Goal: Communication & Community: Answer question/provide support

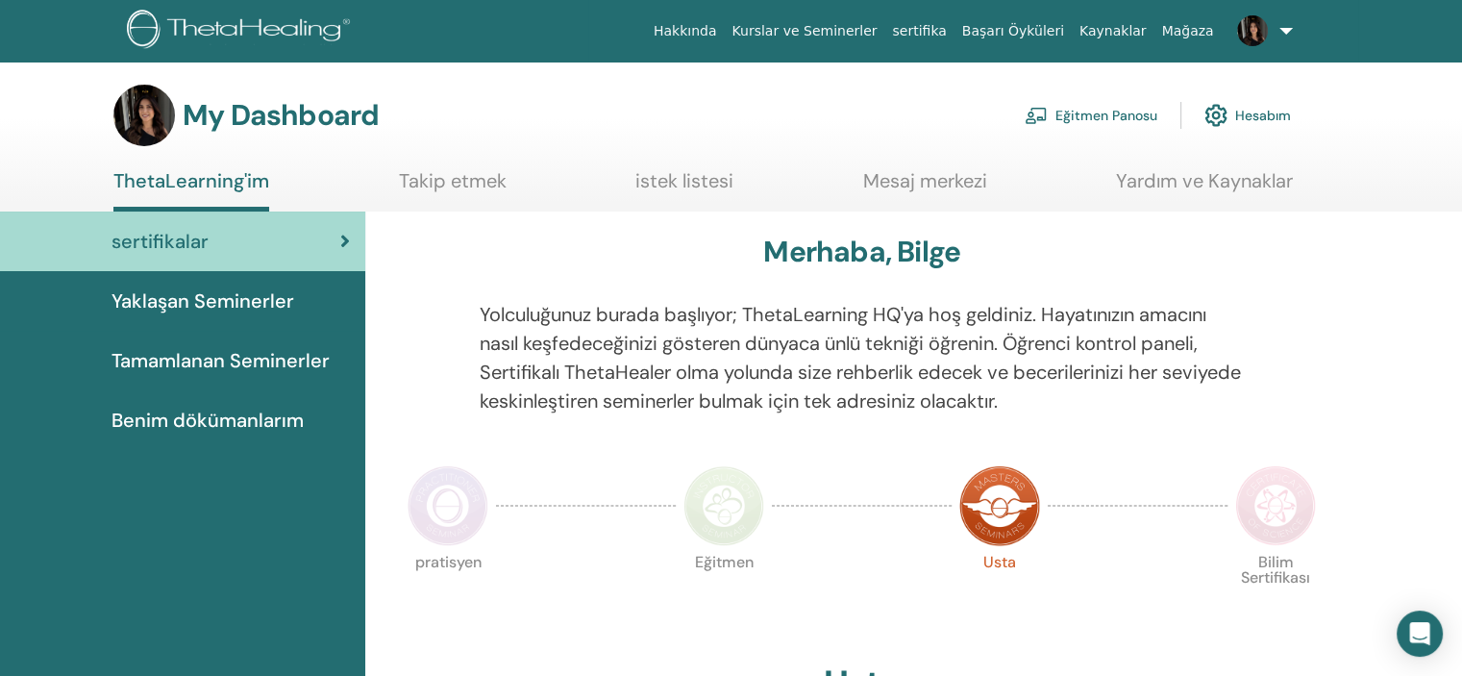
click at [661, 175] on link "istek listesi" at bounding box center [684, 187] width 98 height 37
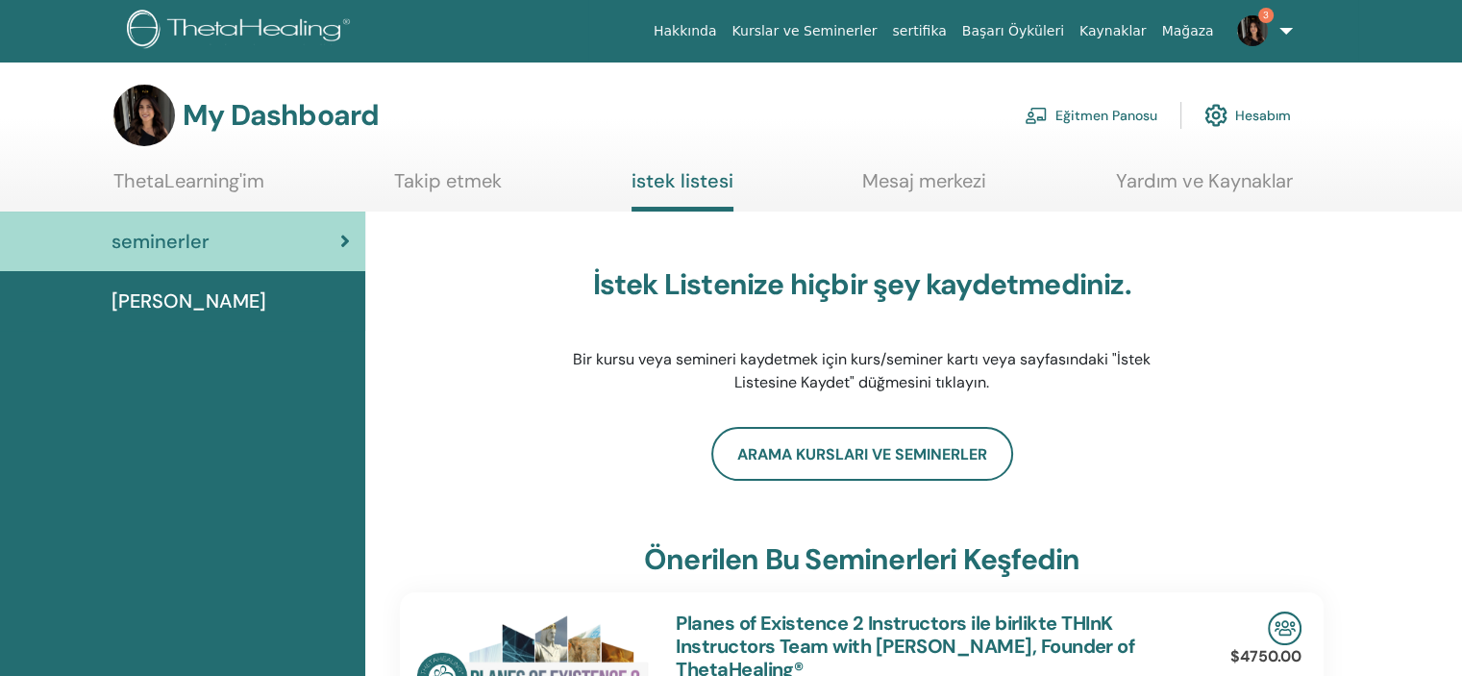
click at [975, 176] on link "Mesaj merkezi" at bounding box center [924, 187] width 124 height 37
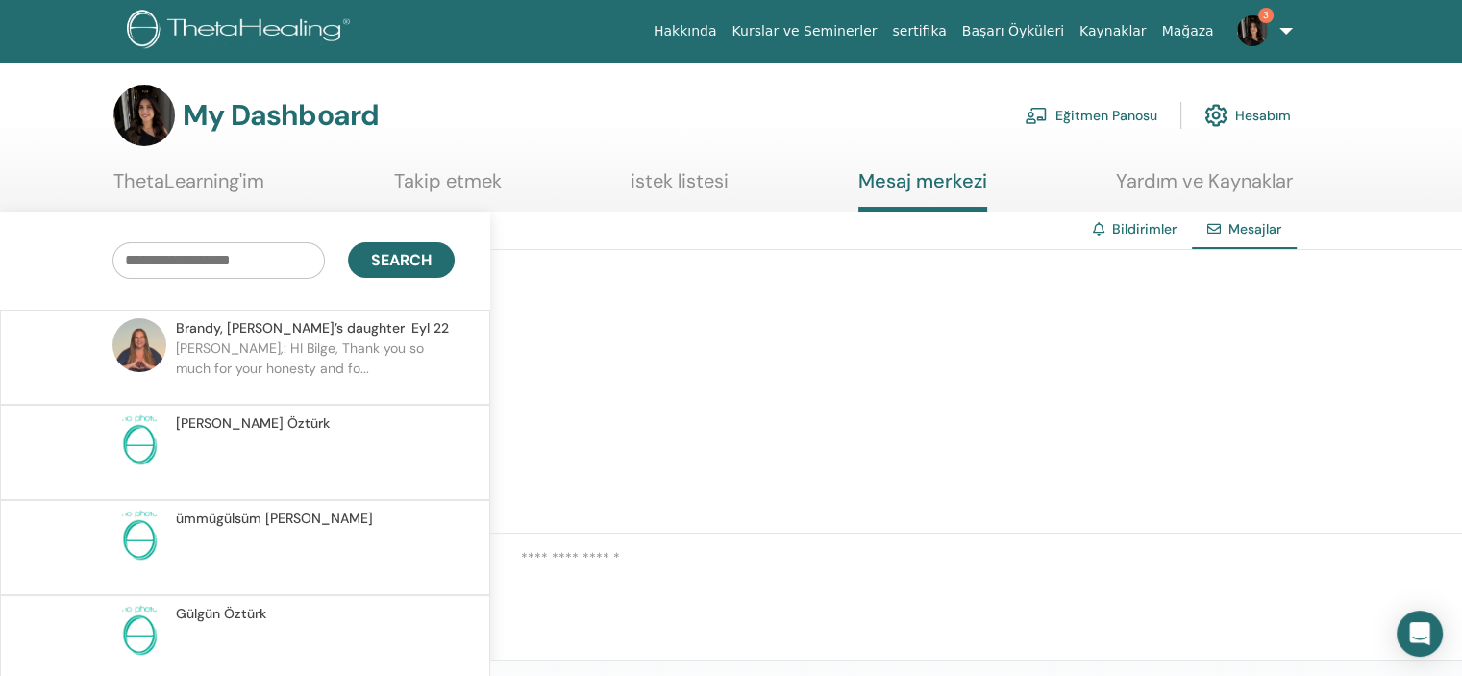
click at [260, 357] on p "[PERSON_NAME],: HI Bilge, Thank you so much for your honesty and fo..." at bounding box center [315, 367] width 279 height 58
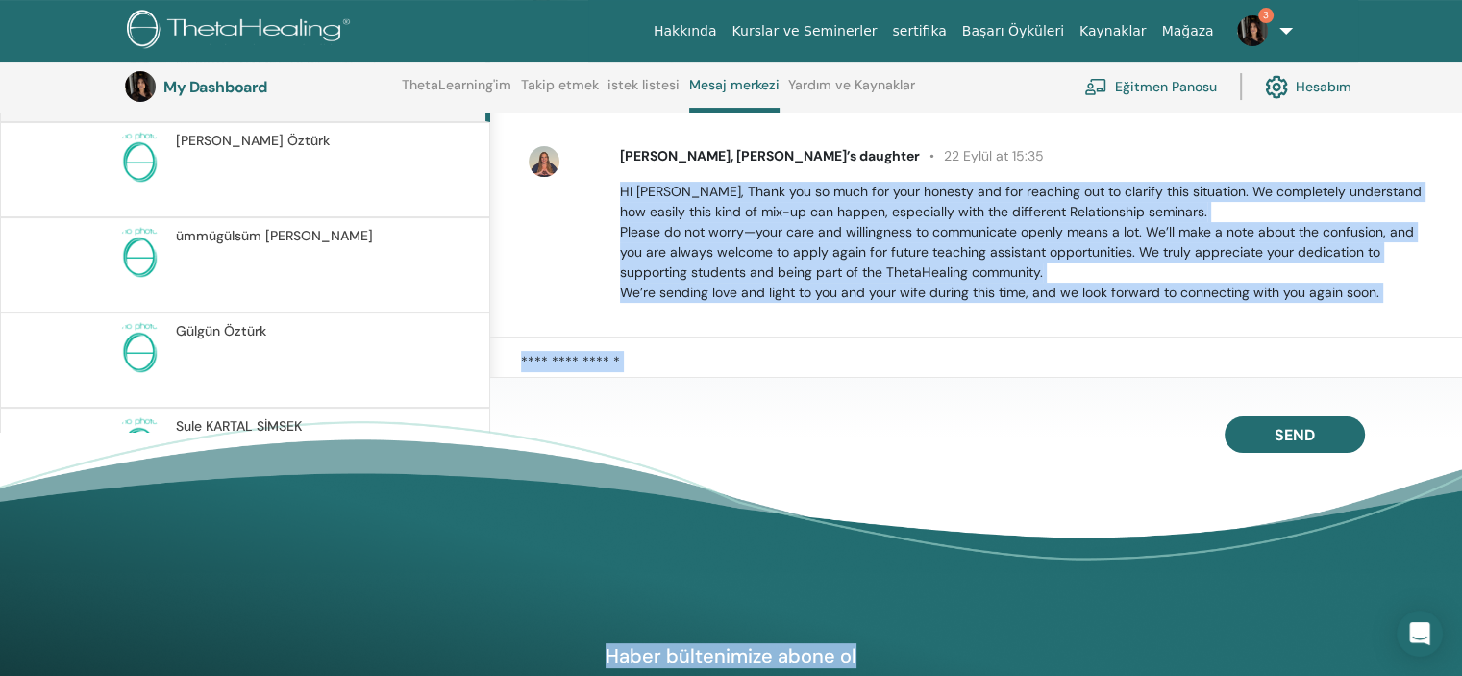
scroll to position [338, 0]
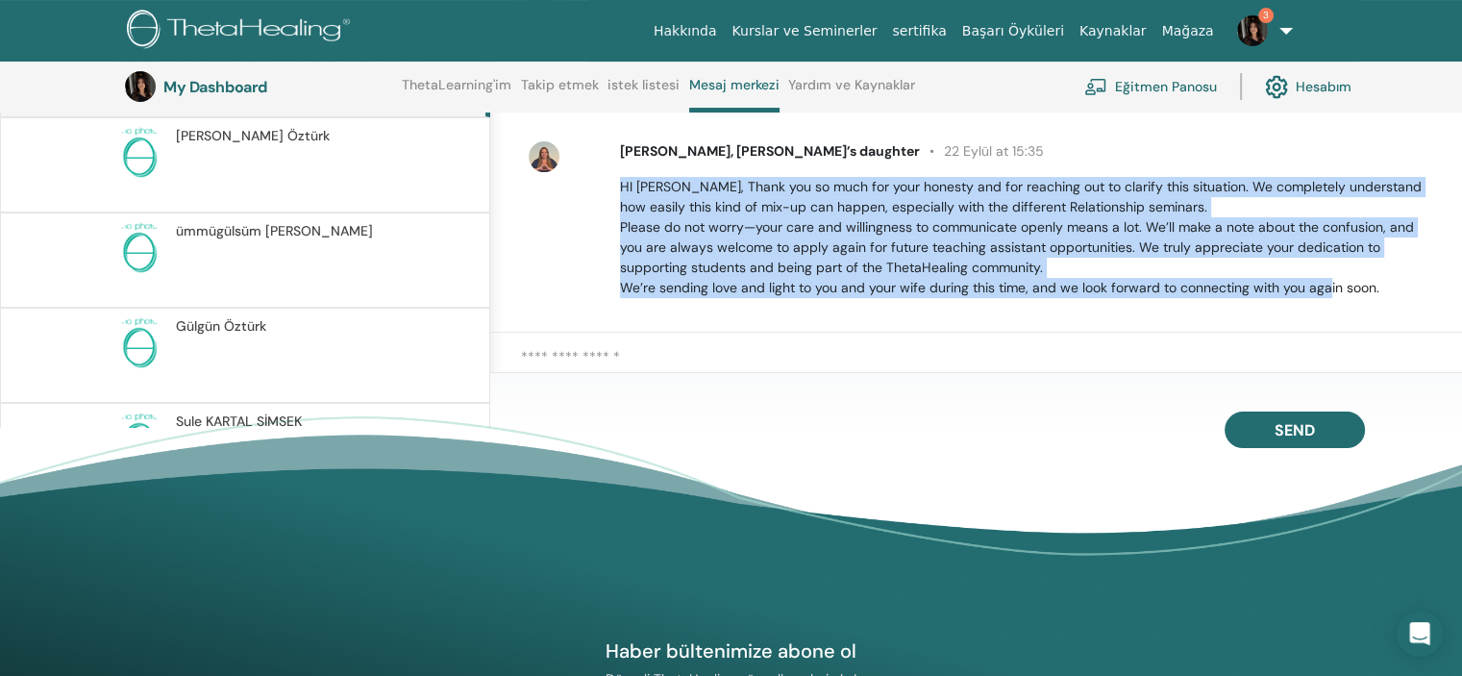
drag, startPoint x: 615, startPoint y: 449, endPoint x: 1398, endPoint y: 299, distance: 796.7
click at [1398, 299] on div "[PERSON_NAME] 29 Kasım at 22:17 [PERSON_NAME], [PERSON_NAME]’s daughter [DEMOGR…" at bounding box center [976, 191] width 972 height 284
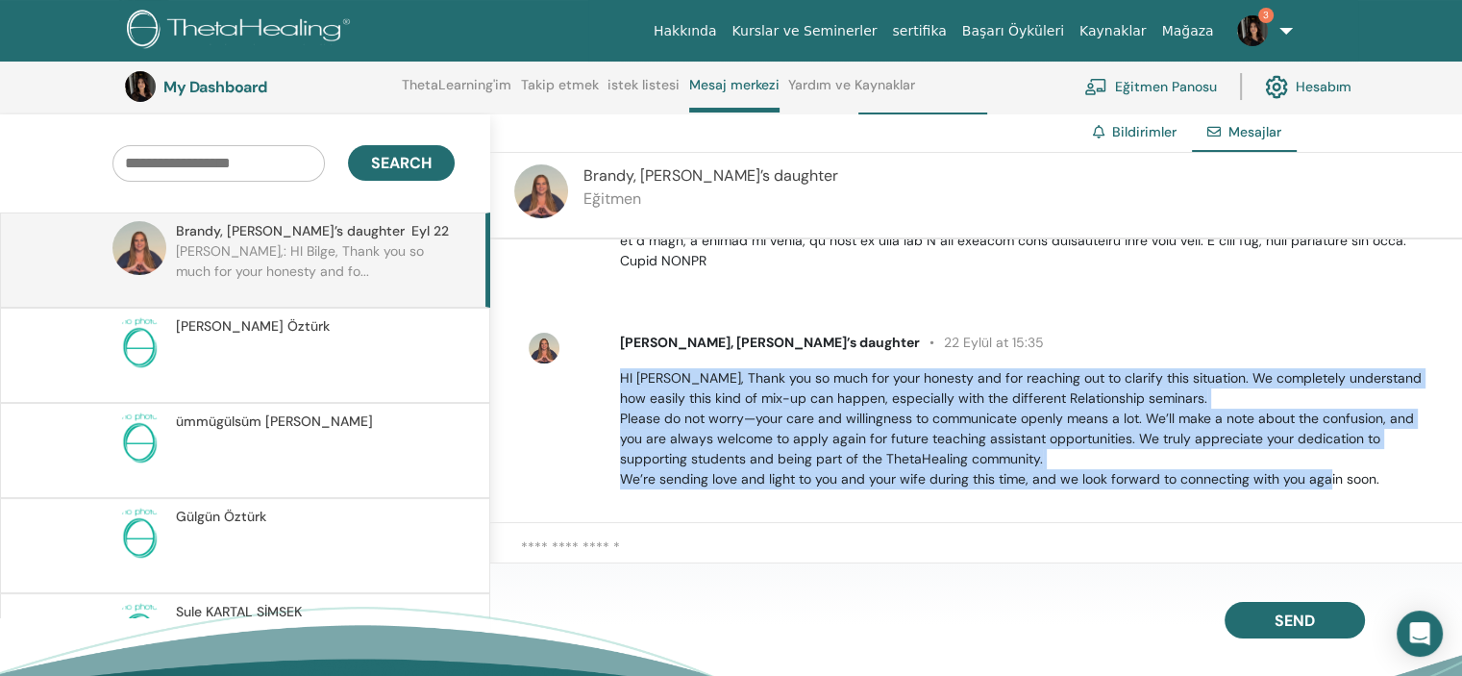
scroll to position [146, 0]
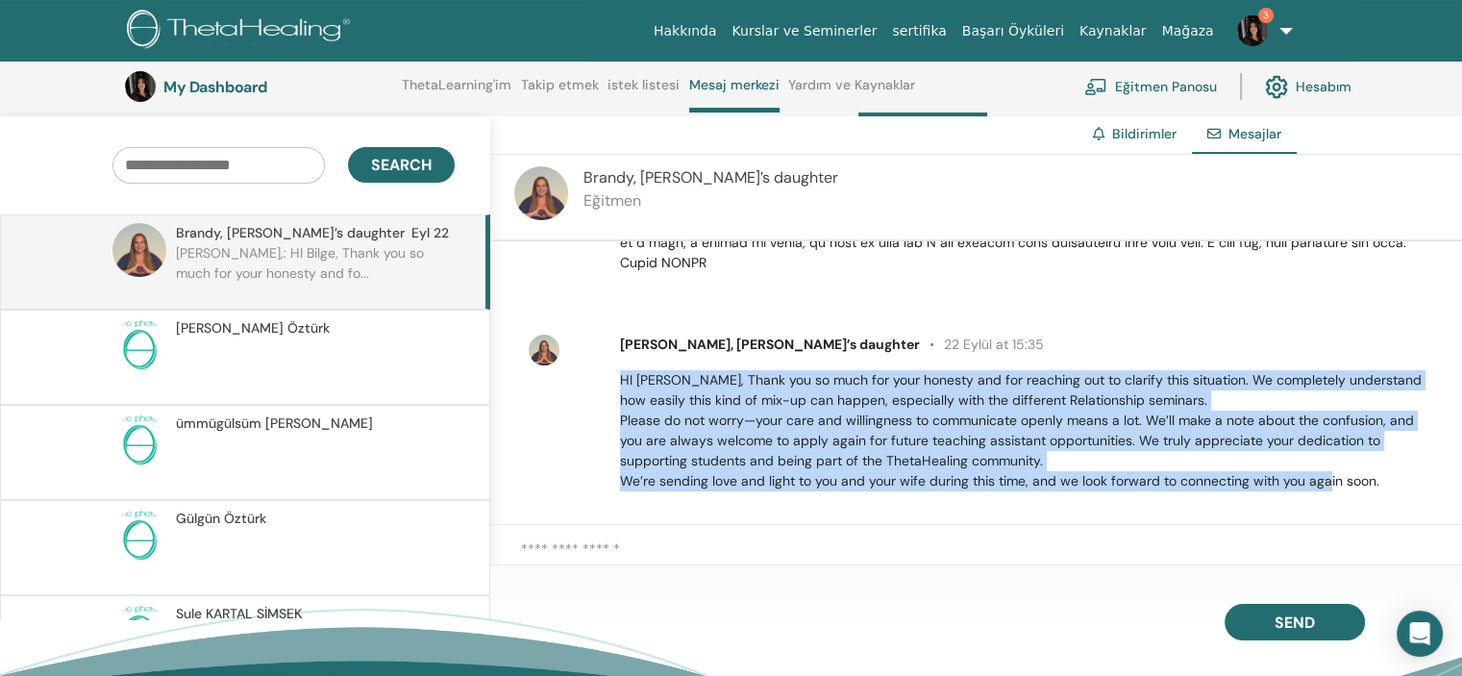
copy p "HI [PERSON_NAME], Thank you so much for your honesty and for reaching out to cl…"
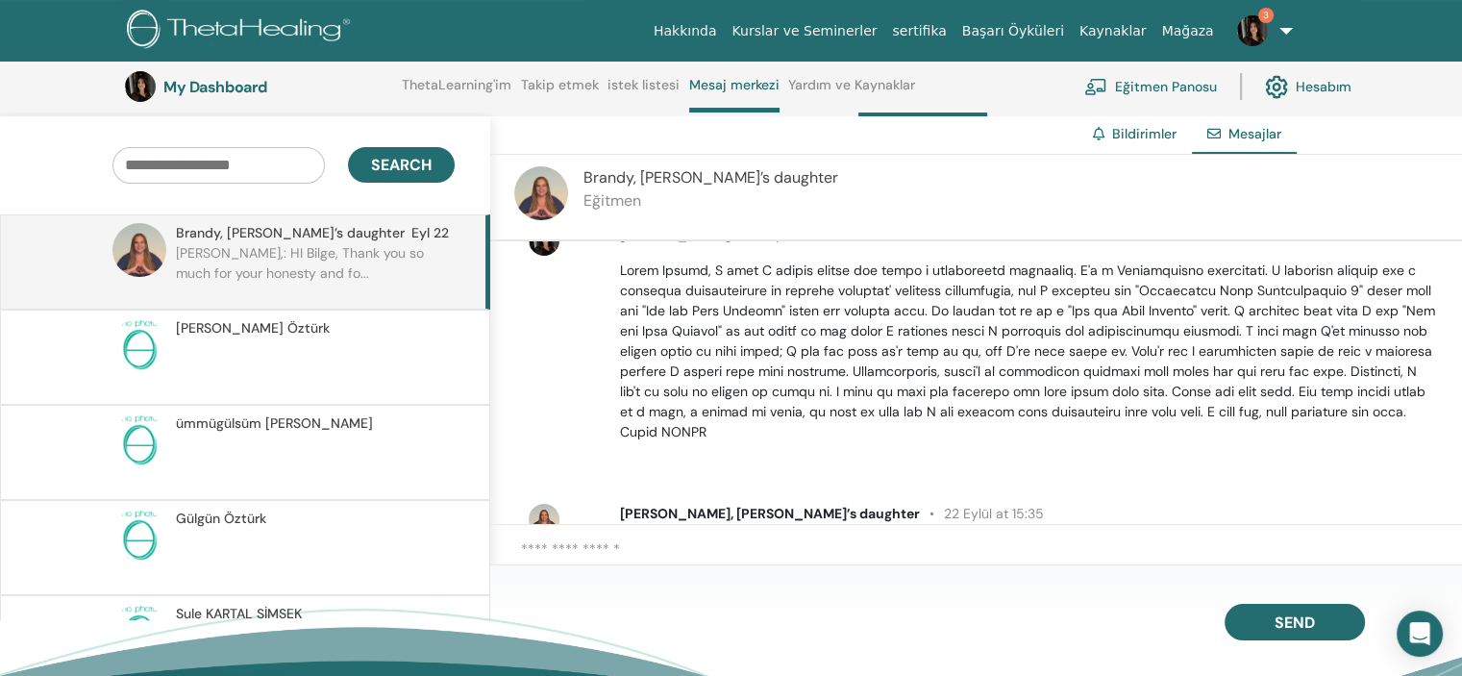
scroll to position [645, 0]
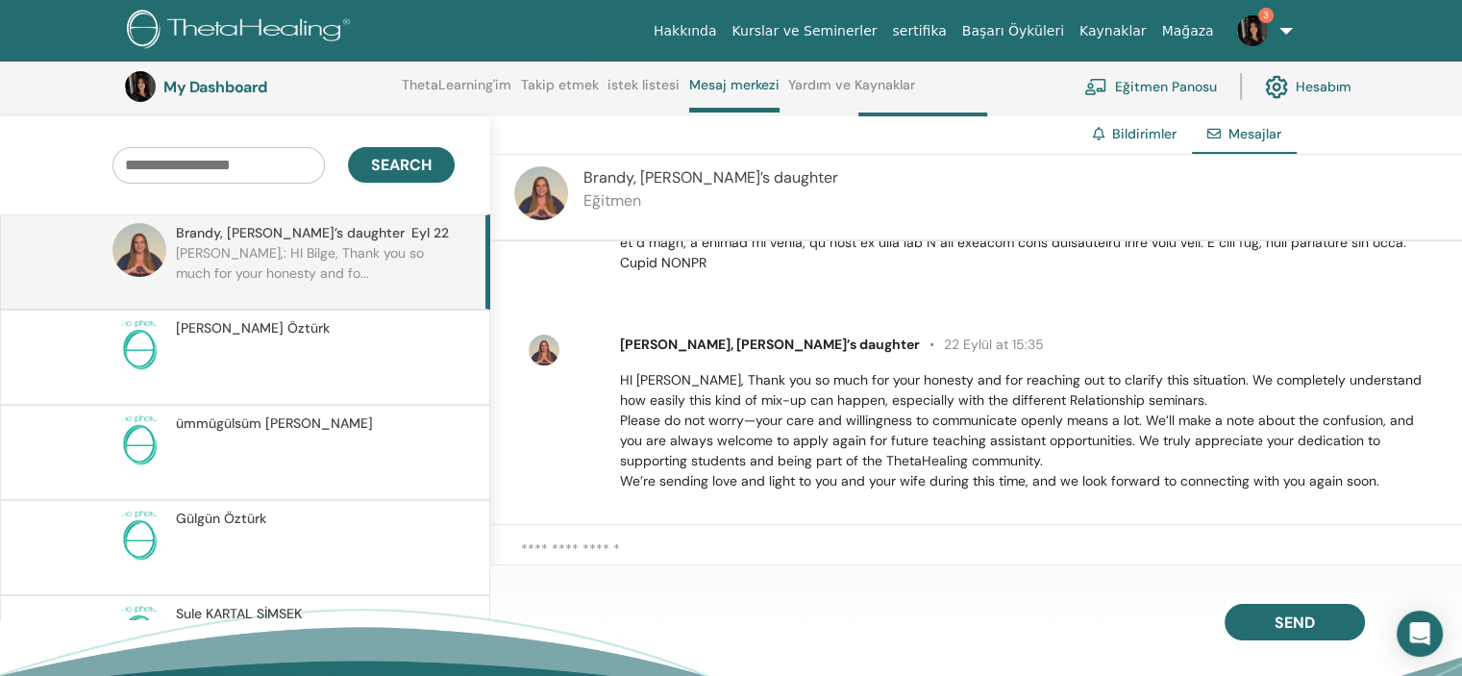
click at [600, 435] on div at bounding box center [567, 412] width 77 height 157
